Goal: Go to known website: Access a specific website the user already knows

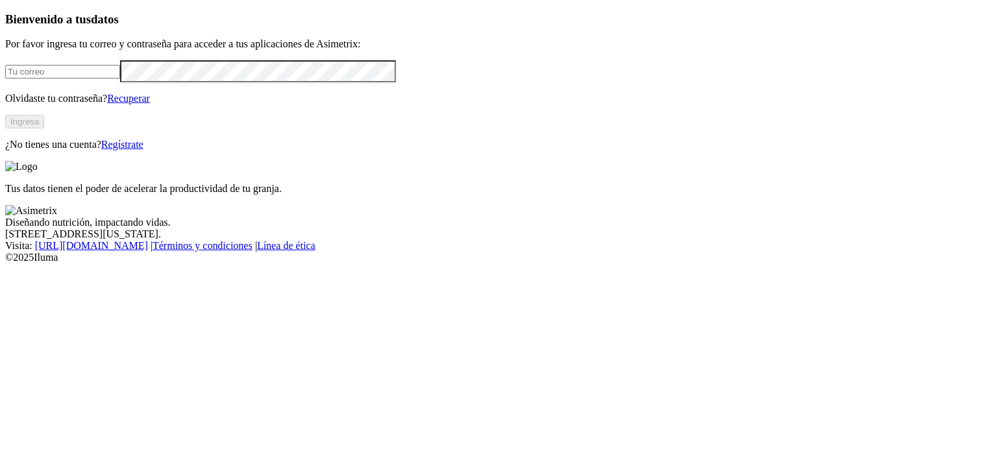
type input "[PERSON_NAME][EMAIL_ADDRESS][PERSON_NAME][DOMAIN_NAME]"
click at [44, 129] on button "Ingresa" at bounding box center [24, 122] width 39 height 14
